Goal: Information Seeking & Learning: Learn about a topic

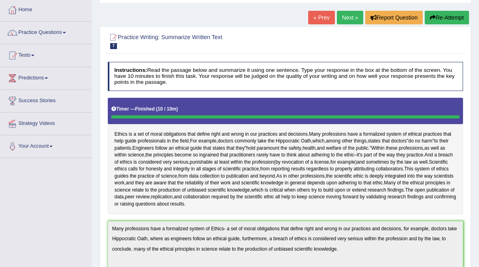
scroll to position [39, 0]
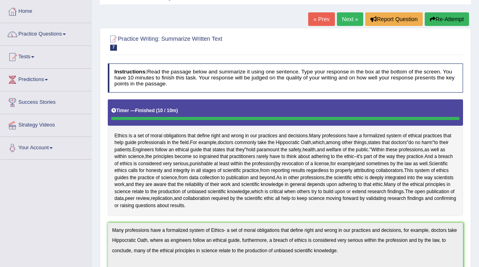
click at [351, 20] on link "Next »" at bounding box center [350, 19] width 26 height 14
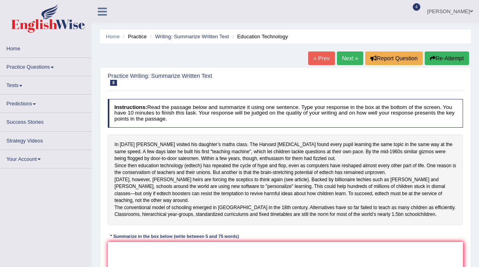
click at [35, 68] on link "Practice Questions" at bounding box center [45, 66] width 91 height 16
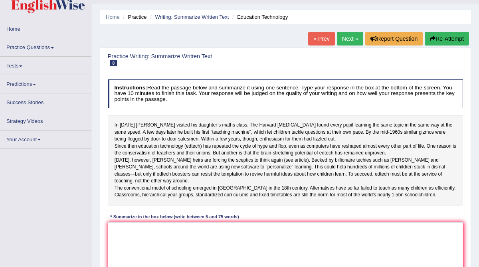
scroll to position [19, 0]
click at [30, 48] on link "Practice Questions" at bounding box center [45, 47] width 91 height 16
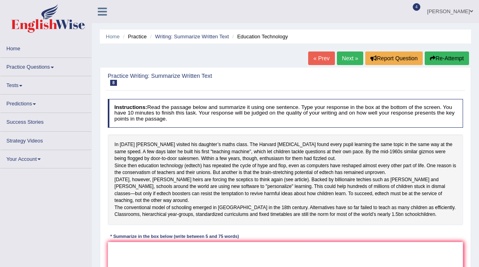
click at [31, 69] on link "Practice Questions" at bounding box center [45, 66] width 91 height 16
click at [210, 36] on link "Writing: Summarize Written Text" at bounding box center [192, 37] width 74 height 6
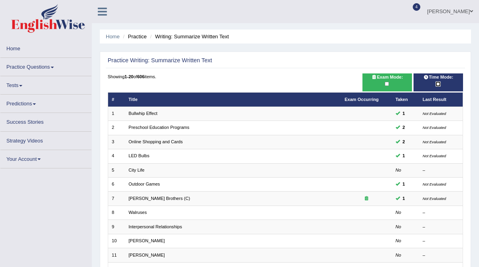
click at [437, 83] on input "checkbox" at bounding box center [438, 84] width 4 height 4
checkbox input "true"
click at [385, 85] on input "checkbox" at bounding box center [387, 84] width 4 height 4
checkbox input "true"
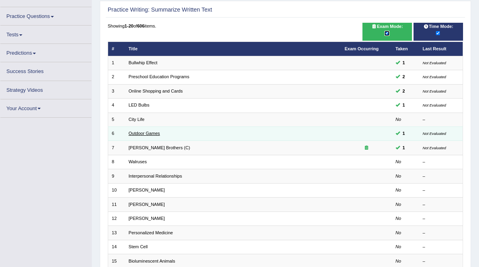
scroll to position [62, 0]
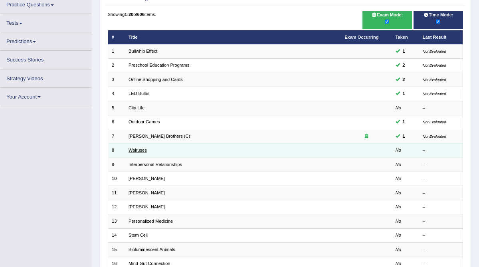
click at [140, 150] on link "Walruses" at bounding box center [138, 150] width 18 height 5
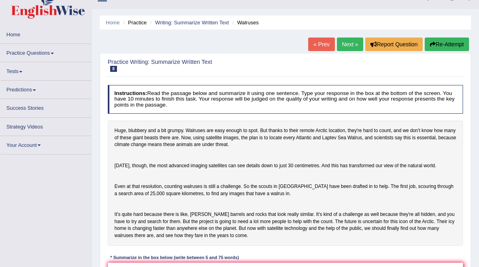
scroll to position [13, 0]
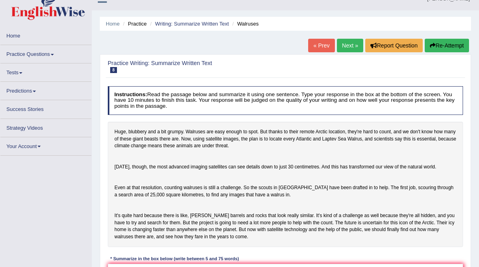
click at [47, 54] on link "Practice Questions" at bounding box center [45, 53] width 91 height 16
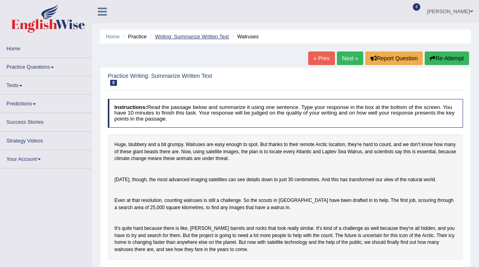
click at [199, 37] on link "Writing: Summarize Written Text" at bounding box center [192, 37] width 74 height 6
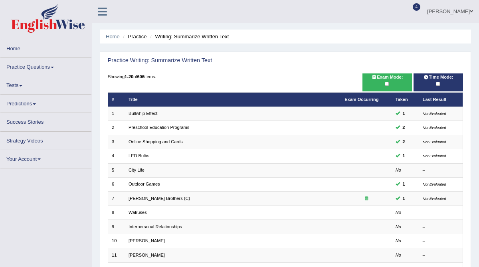
click at [390, 85] on div at bounding box center [387, 84] width 43 height 8
click at [386, 86] on input "checkbox" at bounding box center [387, 84] width 4 height 4
checkbox input "true"
click at [438, 83] on input "checkbox" at bounding box center [438, 84] width 4 height 4
checkbox input "true"
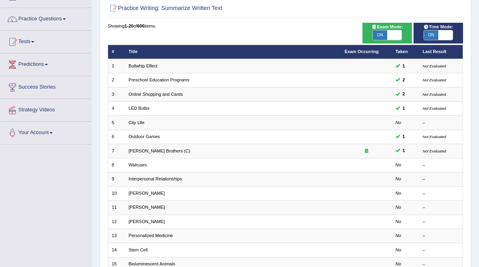
scroll to position [64, 0]
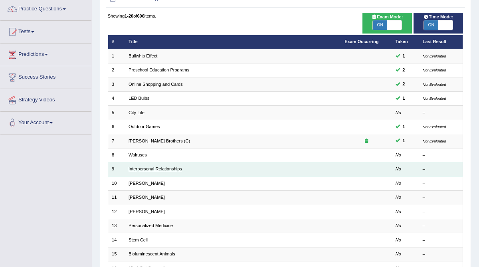
click at [145, 166] on link "Interpersonal Relationships" at bounding box center [155, 168] width 53 height 5
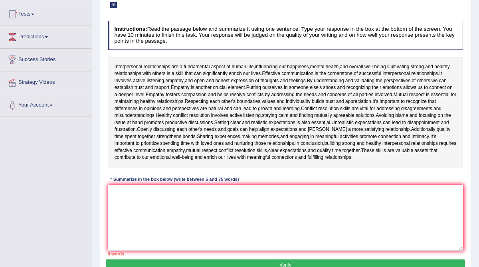
scroll to position [87, 0]
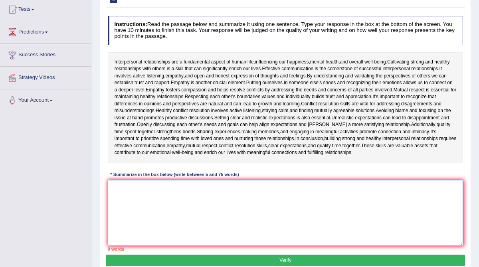
click at [137, 205] on textarea at bounding box center [286, 213] width 356 height 66
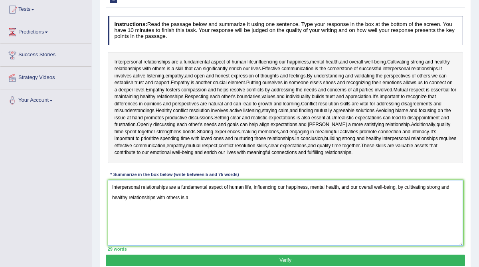
click at [112, 187] on textarea "Interpersonal relationships are a fundamental aspect of human life, influencing…" at bounding box center [286, 213] width 356 height 66
click at [186, 189] on textarea "Having Interpersonal relationships are a fundamental aspect of human life, infl…" at bounding box center [286, 213] width 356 height 66
drag, startPoint x: 212, startPoint y: 188, endPoint x: 202, endPoint y: 187, distance: 10.0
click at [202, 187] on textarea "Having Interpersonal relationships skills is are a fundamental aspect of human …" at bounding box center [286, 213] width 356 height 66
drag, startPoint x: 217, startPoint y: 197, endPoint x: 109, endPoint y: 199, distance: 108.2
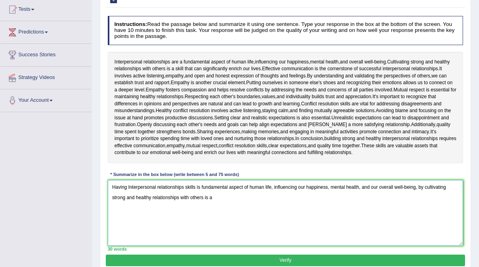
click at [109, 199] on textarea "Having Interpersonal relationships skills is fundamental aspect of human life, …" at bounding box center [286, 213] width 356 height 66
click at [201, 188] on textarea "Having Interpersonal relationships skills is fundamental aspect of human life, …" at bounding box center [286, 213] width 356 height 66
click at [141, 198] on textarea "Having Interpersonal relationships skills are a fundamental aspect of human lif…" at bounding box center [286, 213] width 356 height 66
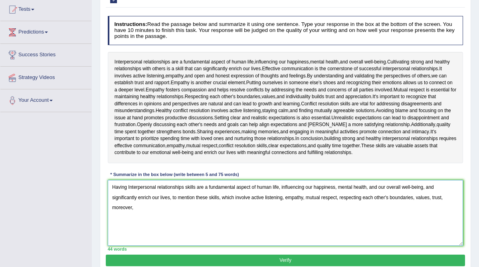
click at [141, 198] on textarea "Having Interpersonal relationships skills are a fundamental aspect of human lif…" at bounding box center [286, 213] width 356 height 66
click at [138, 208] on textarea "Having Interpersonal relationships skills are a fundamental aspect of human lif…" at bounding box center [286, 213] width 356 height 66
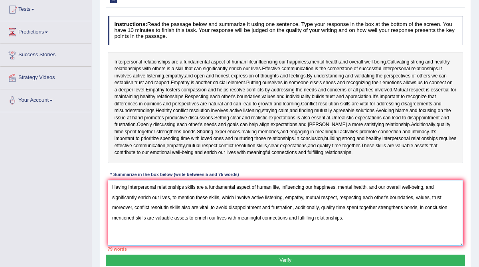
drag, startPoint x: 170, startPoint y: 197, endPoint x: 111, endPoint y: 194, distance: 58.8
click at [111, 194] on textarea "Having Interpersonal relationships skills are a fundamental aspect of human lif…" at bounding box center [286, 213] width 356 height 66
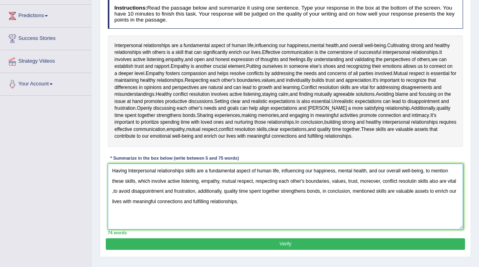
scroll to position [115, 0]
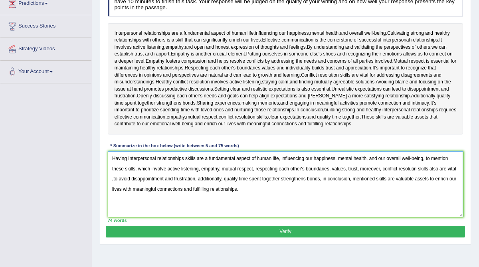
type textarea "Having Interpersonal relationships skills are a fundamental aspect of human lif…"
click at [264, 233] on button "Verify" at bounding box center [285, 232] width 359 height 12
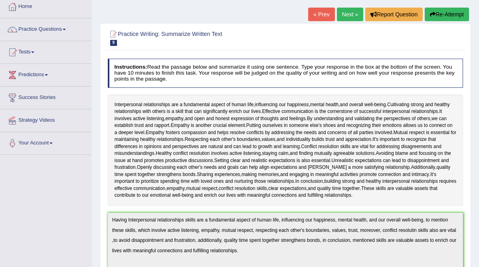
scroll to position [42, 0]
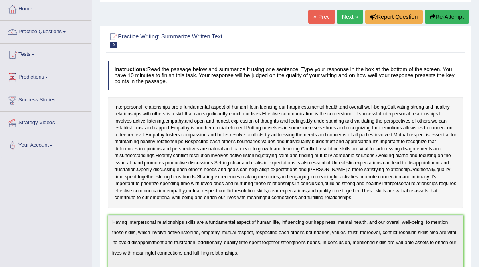
click at [349, 18] on link "Next »" at bounding box center [350, 17] width 26 height 14
